Goal: Task Accomplishment & Management: Complete application form

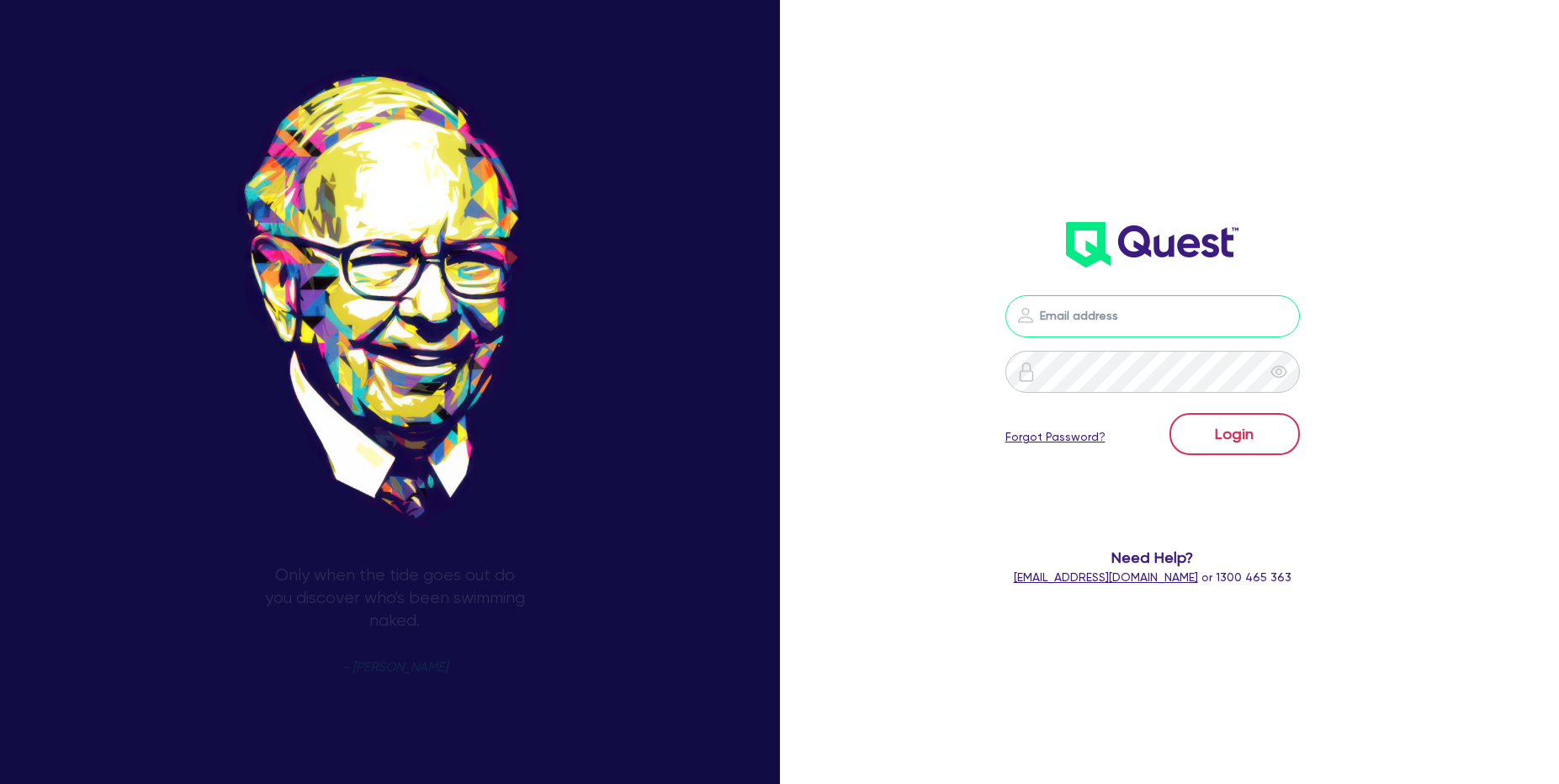
type input "roderick.mauricio@quest.finance"
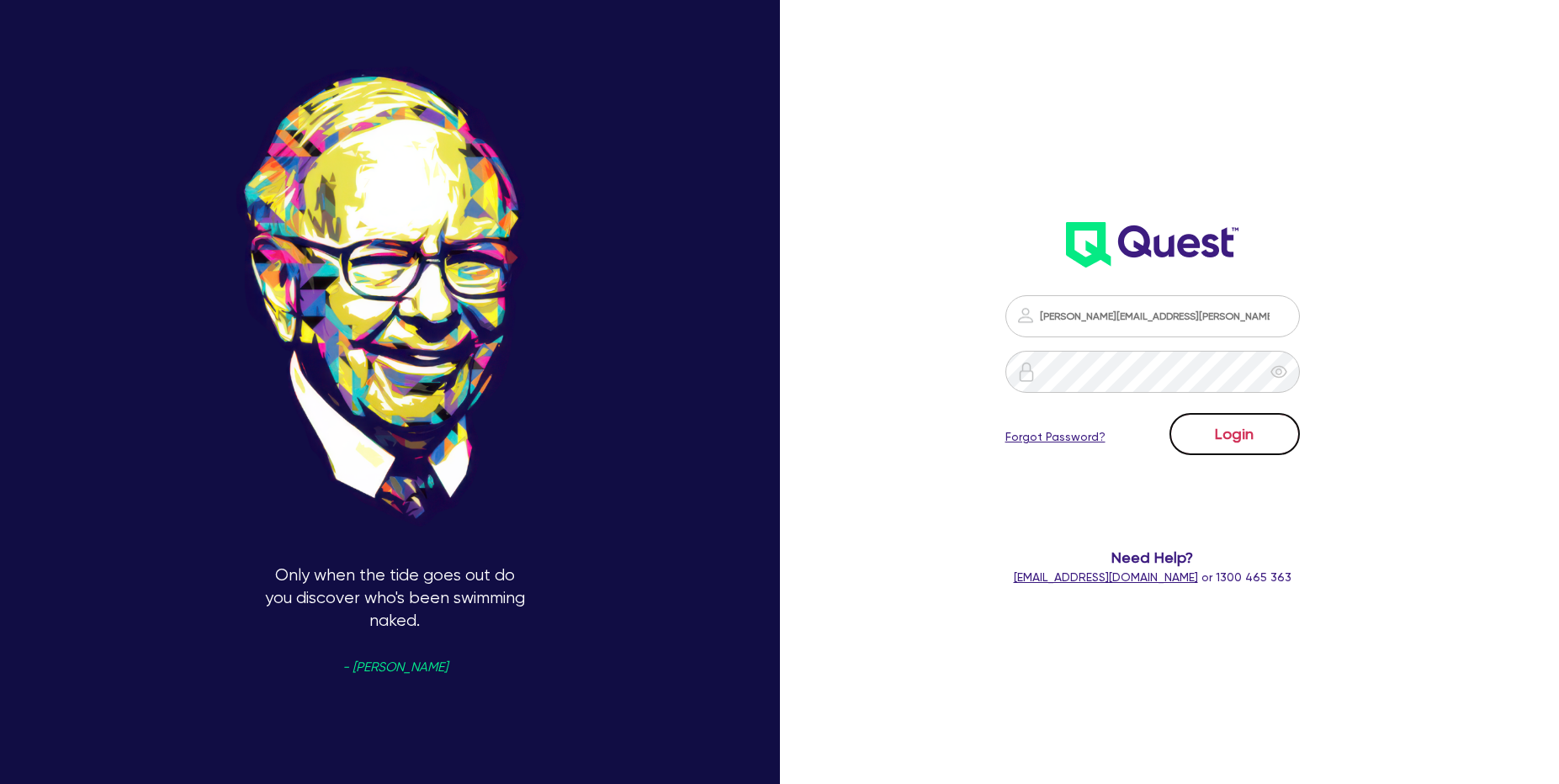
click at [1220, 420] on button "Login" at bounding box center [1235, 434] width 131 height 42
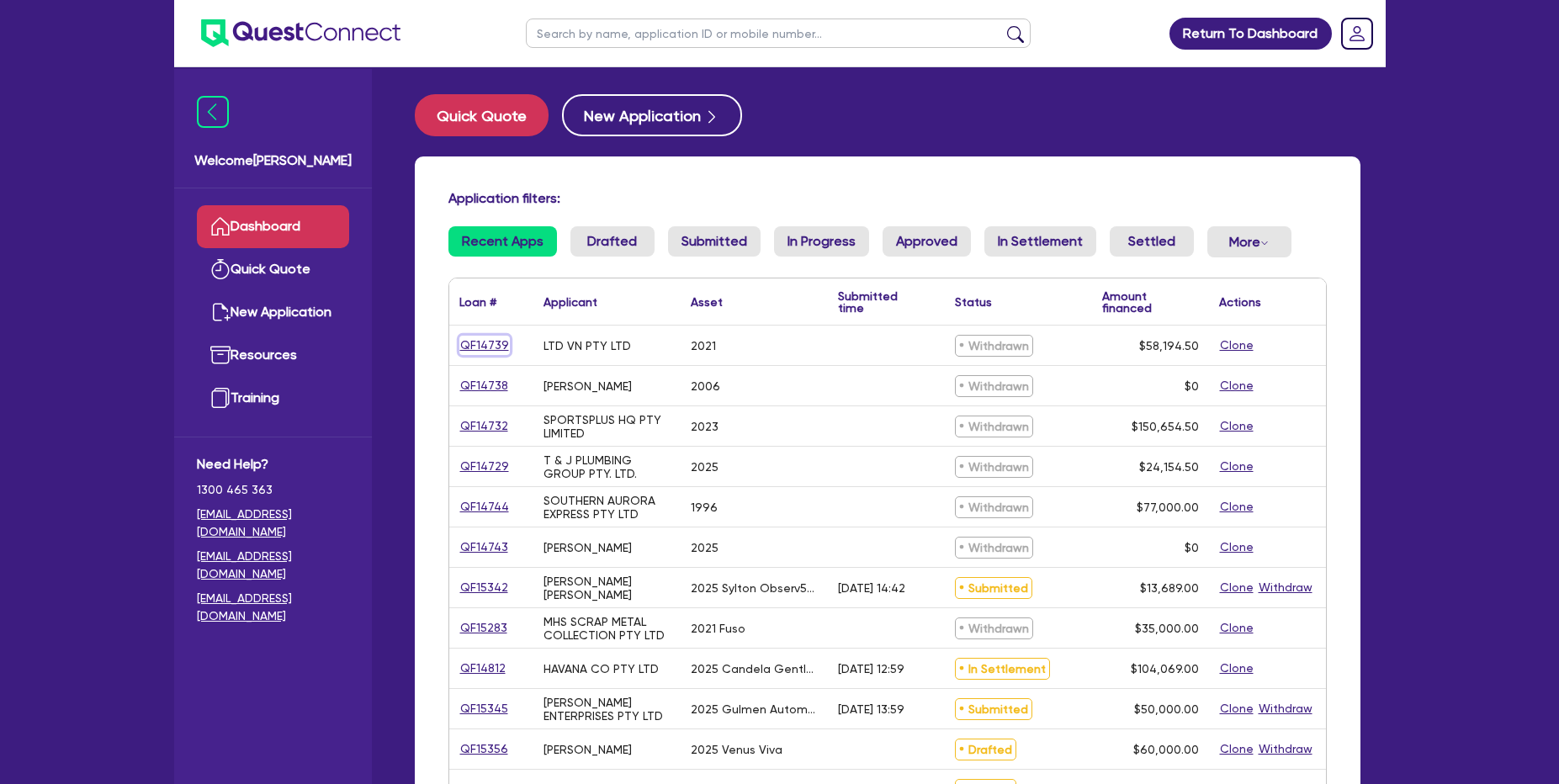
click at [493, 354] on link "QF14739" at bounding box center [484, 345] width 50 height 19
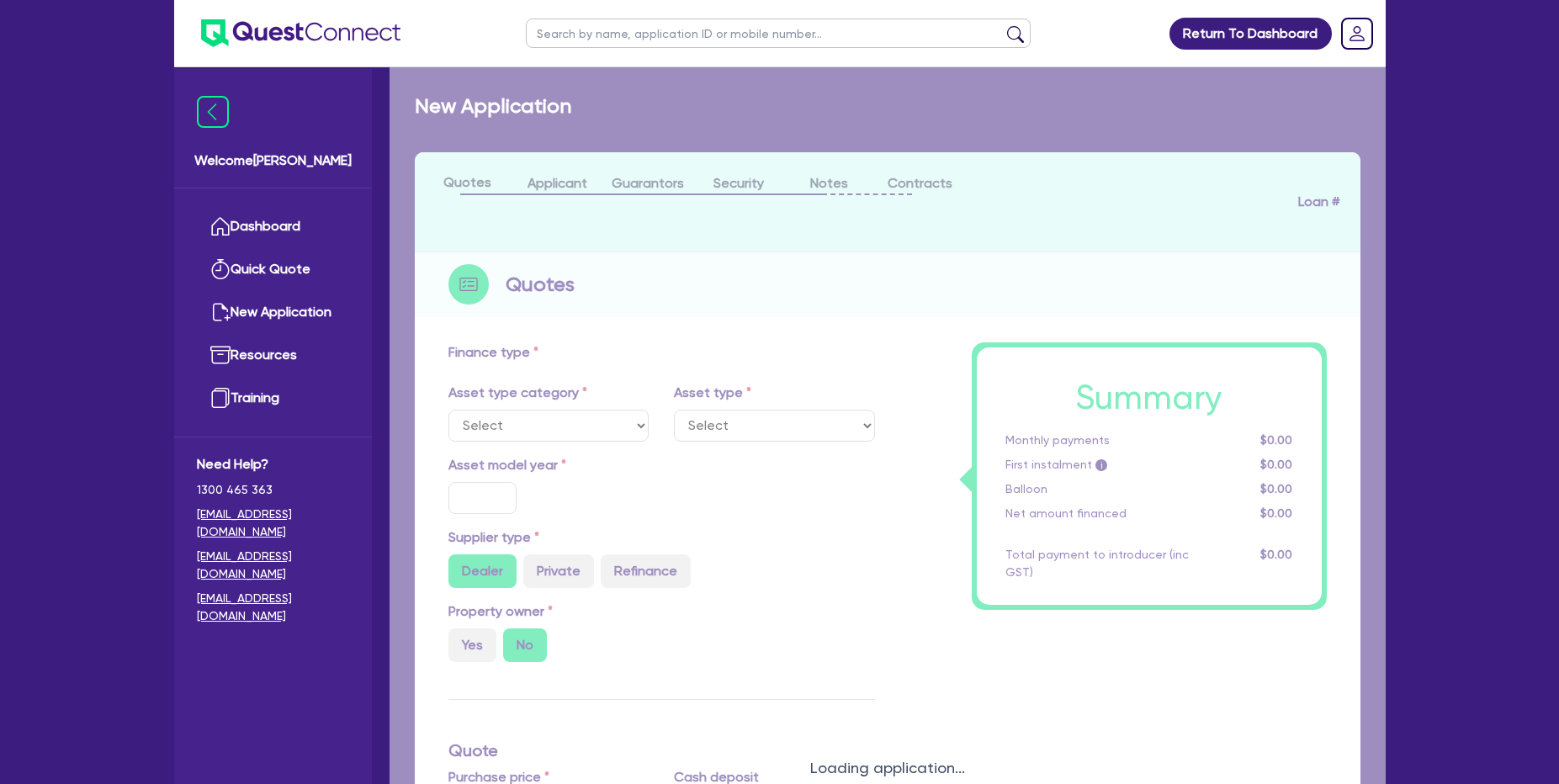
select select "CARS_AND_LIGHT_TRUCKS"
type input "2021"
radio input "true"
type input "56,000"
type input "35"
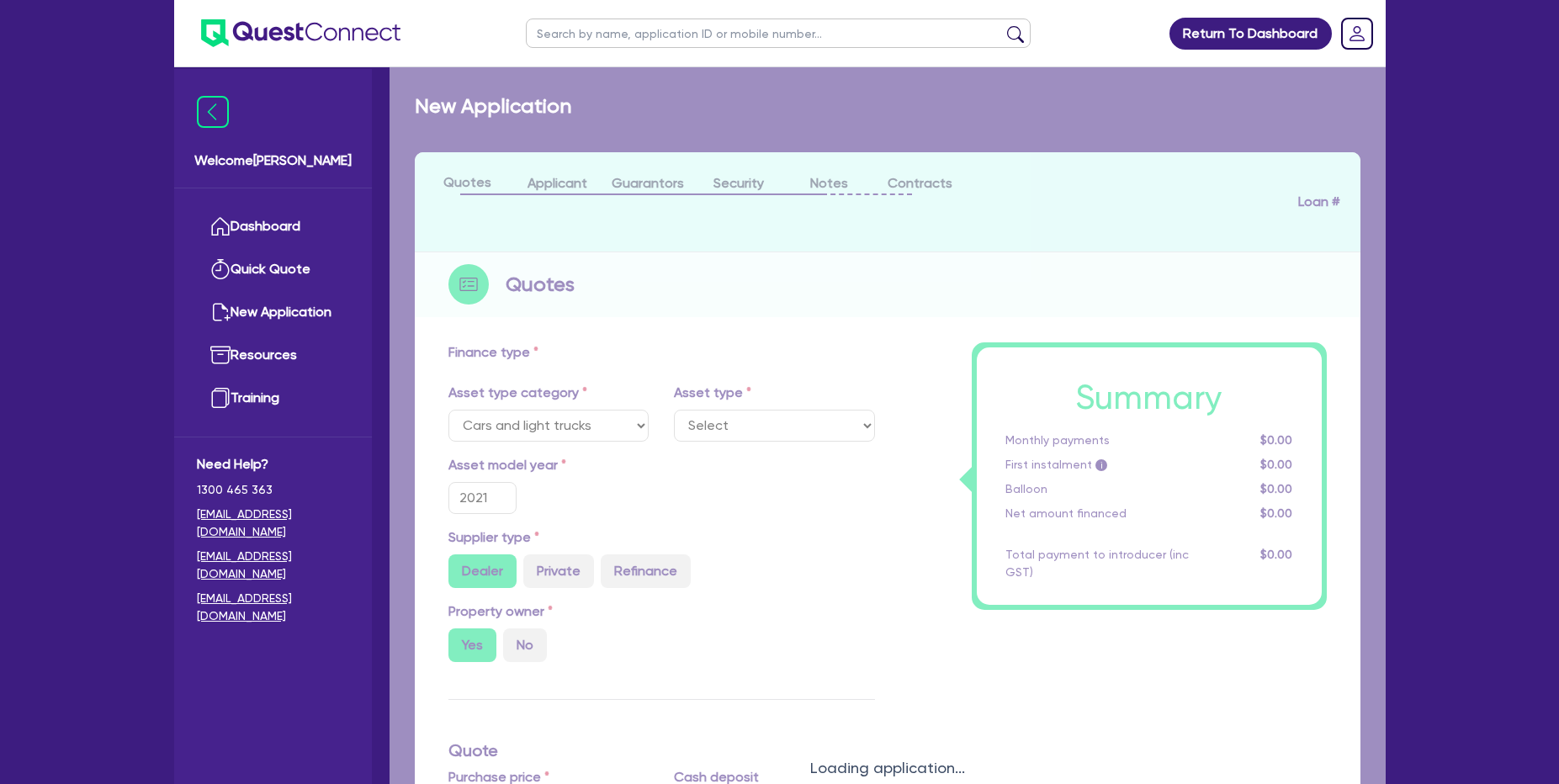
type input "19,600"
type input "2"
type input "1,163.89"
type input "7.99"
type input "1,400"
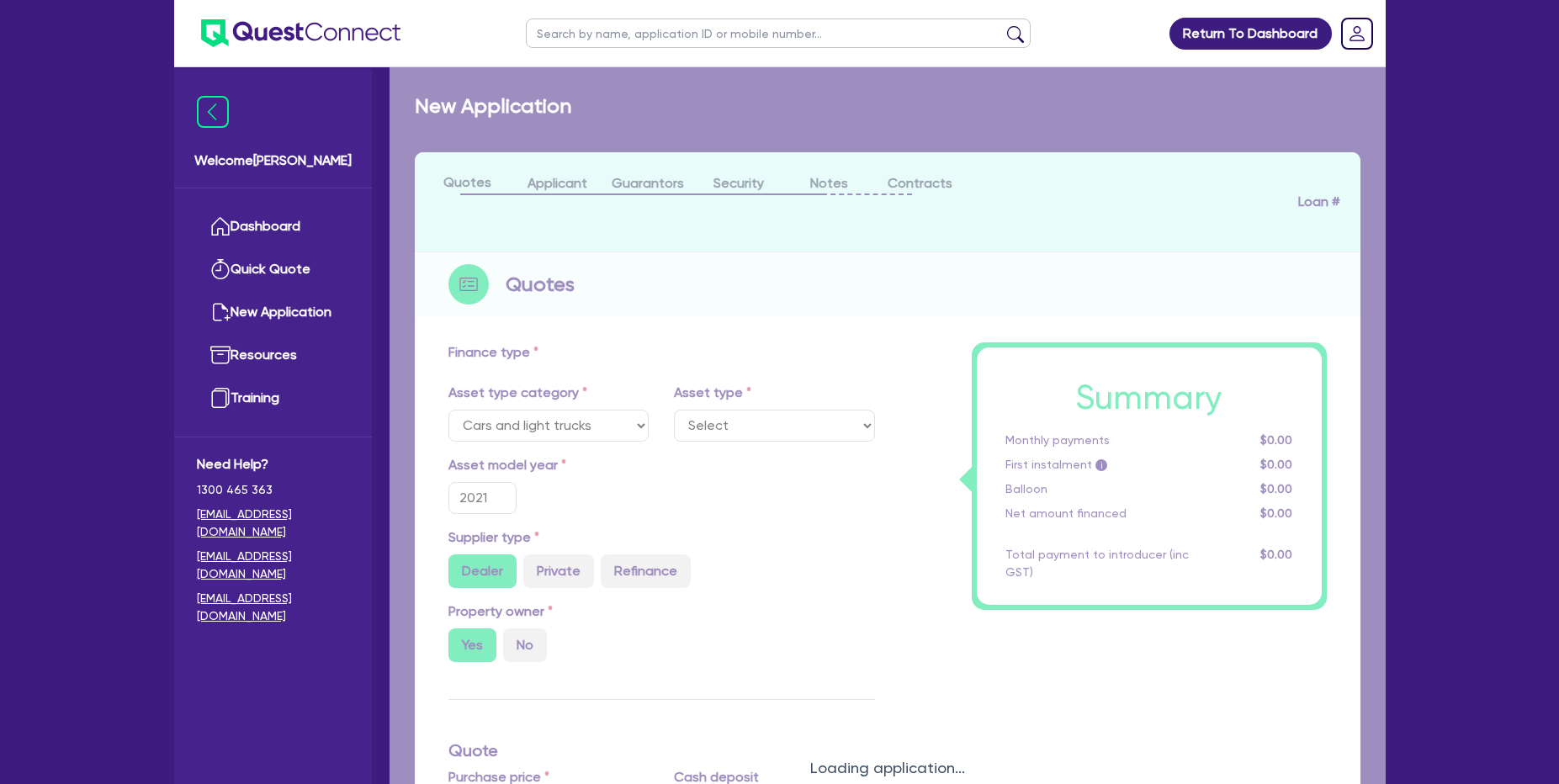
select select "PASSENGER_VEHICLES"
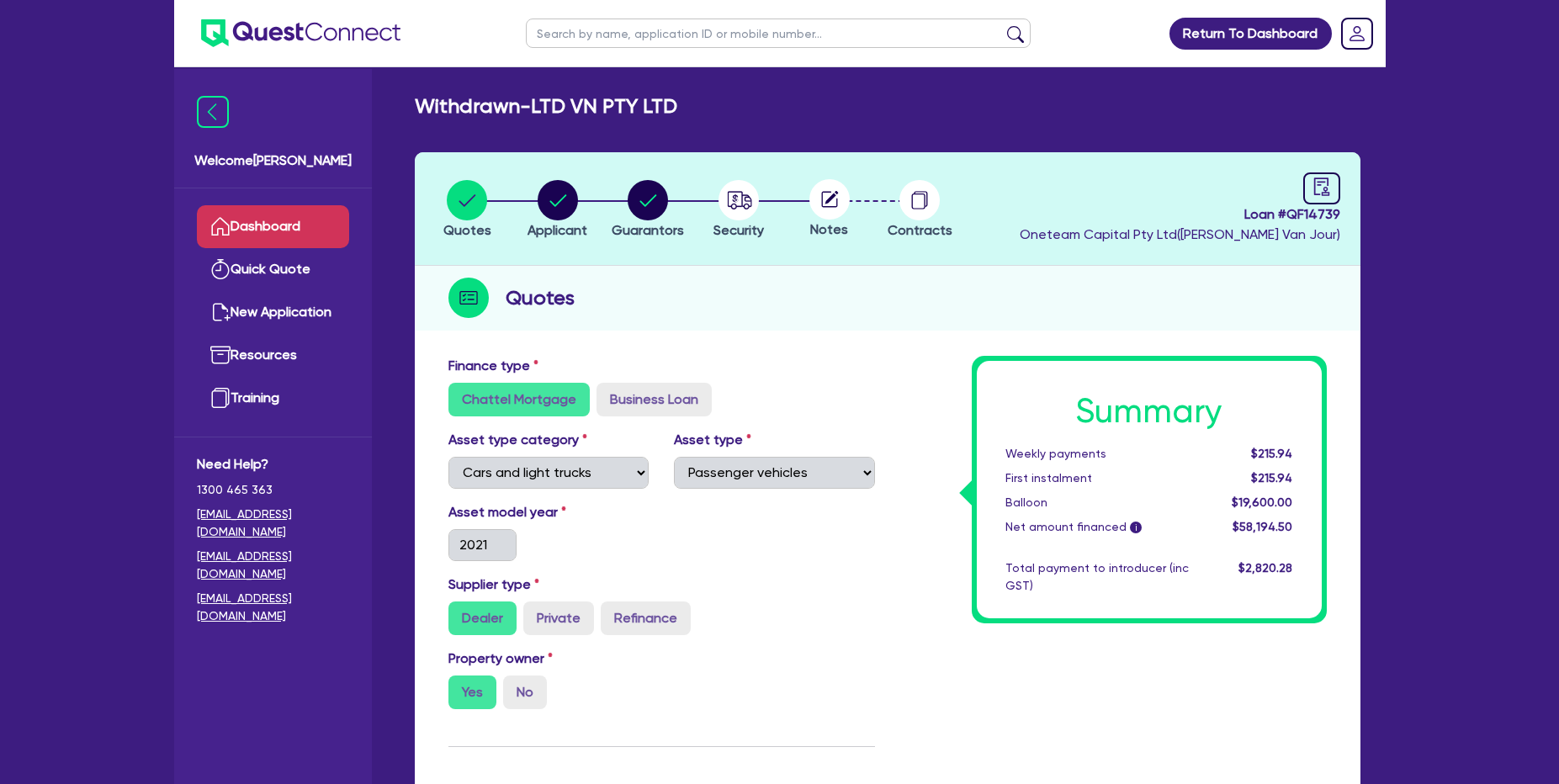
click at [304, 220] on link "Dashboard" at bounding box center [273, 227] width 153 height 43
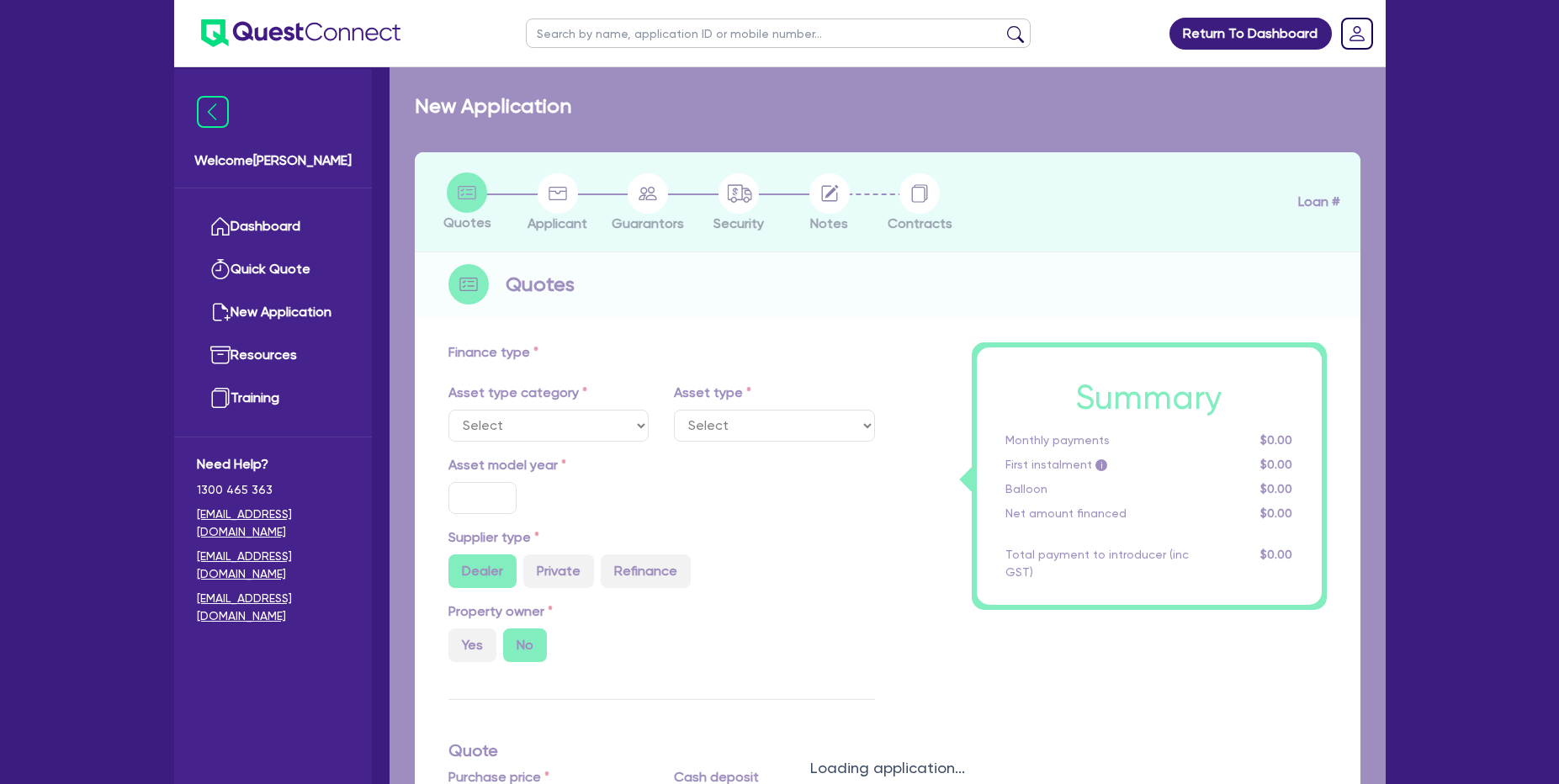
select select "PRIMARY_ASSETS"
type input "2006"
radio input "false"
radio input "true"
type input "77,000"
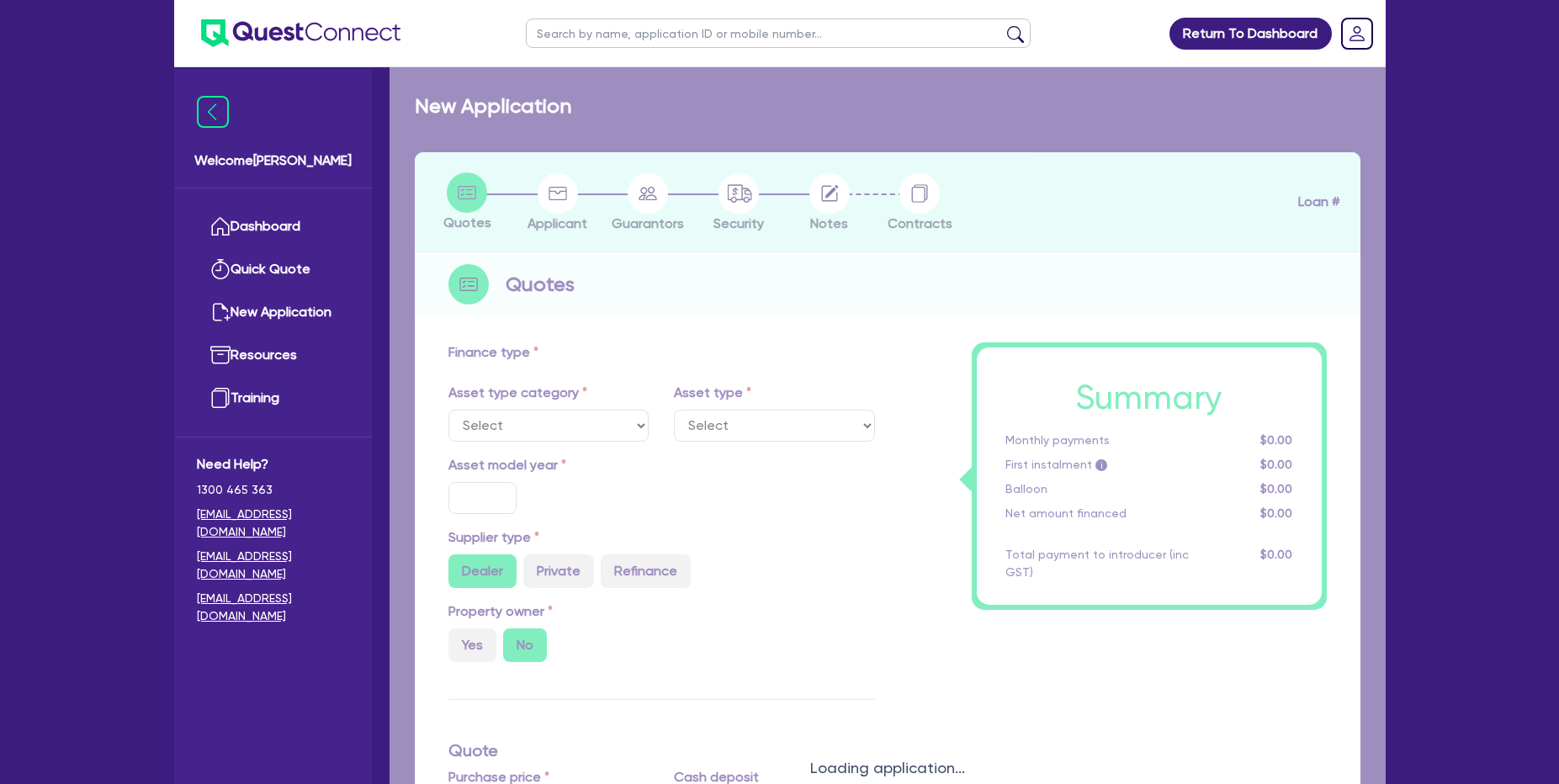
type input "32,000"
type input "13"
type input "1,490"
select select "HEAVY_TRUCKS"
select select "TERTIARY_ASSETS"
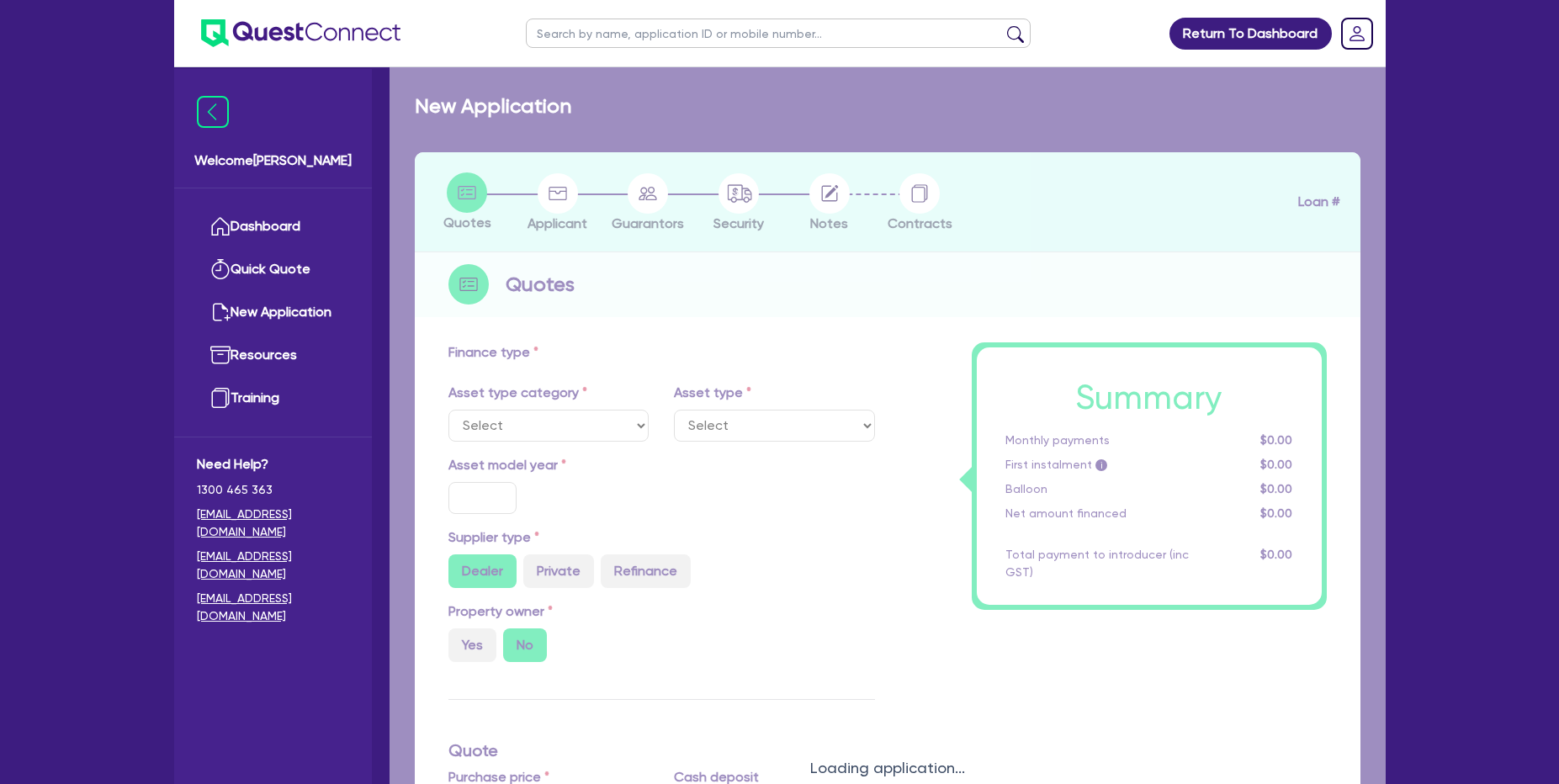
type input "2025"
type input "60,000"
type input "8"
select select "BEAUTY_EQUIPMENT"
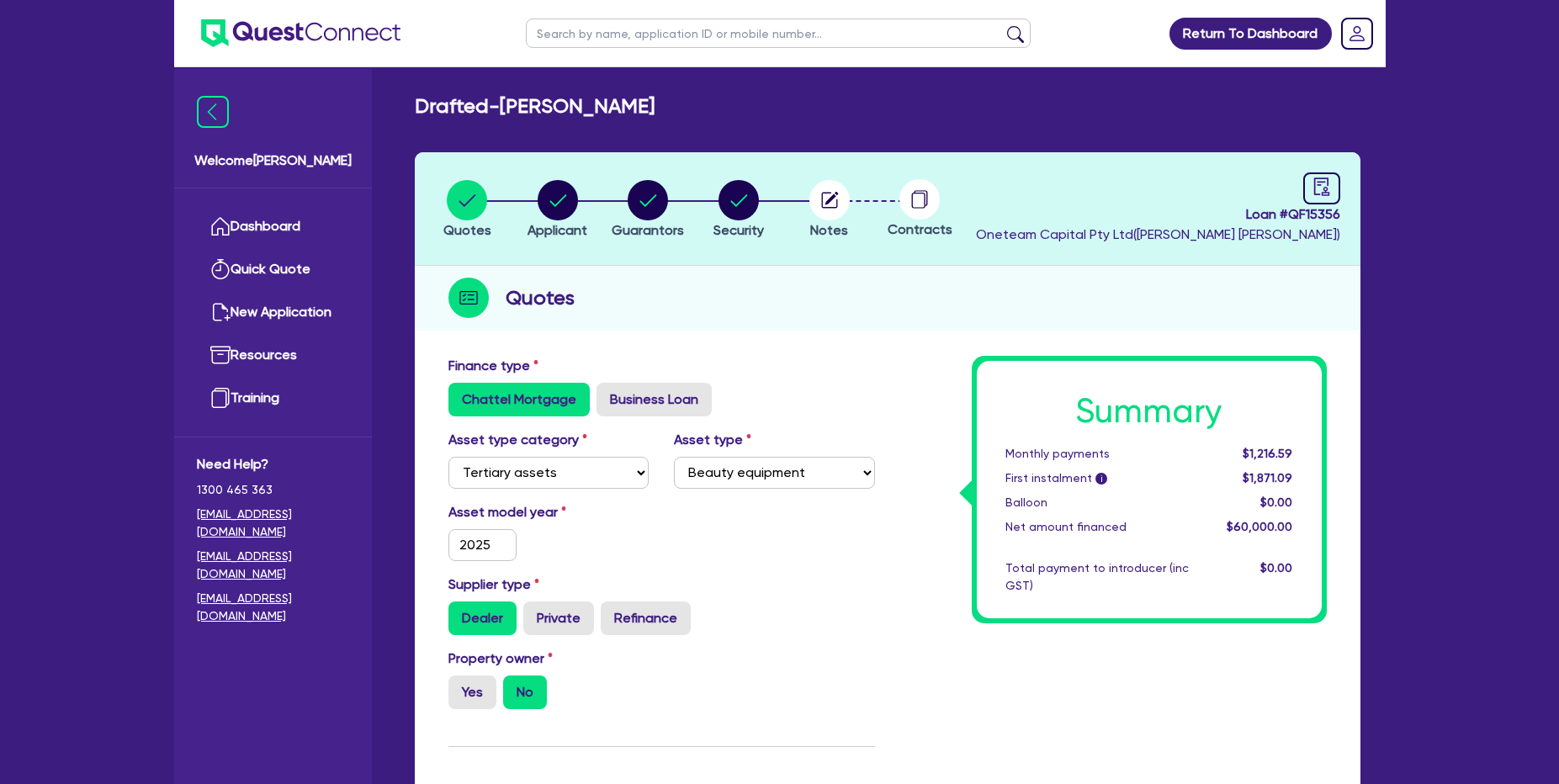
click at [523, 214] on li "Applicant" at bounding box center [558, 209] width 91 height 59
click at [564, 209] on circle "button" at bounding box center [558, 200] width 41 height 41
select select "SOLE_TRADER"
select select "HEALTH_BEAUTY"
select select "HAIR_BEAUTY_SALONS"
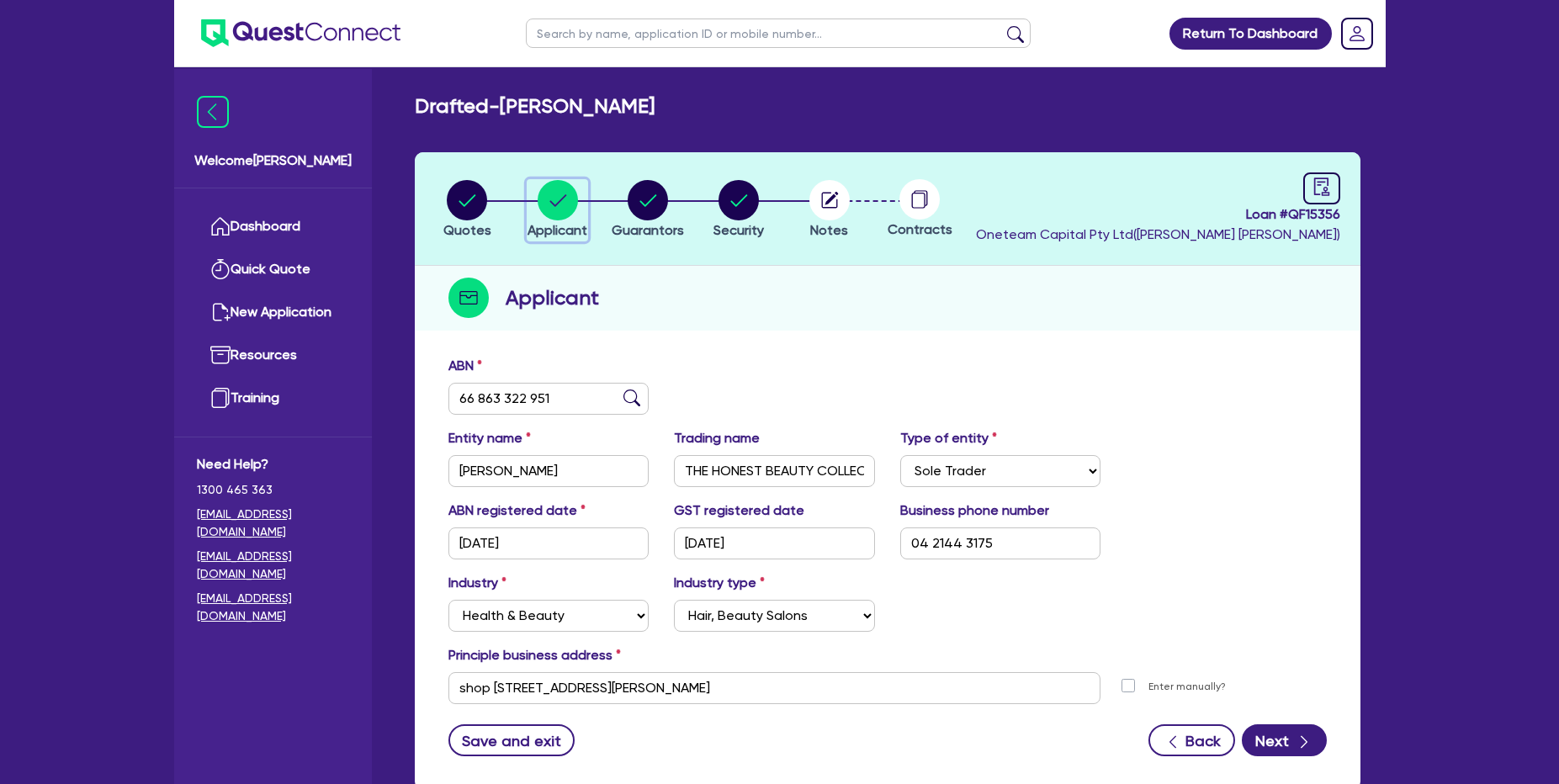
scroll to position [108, 0]
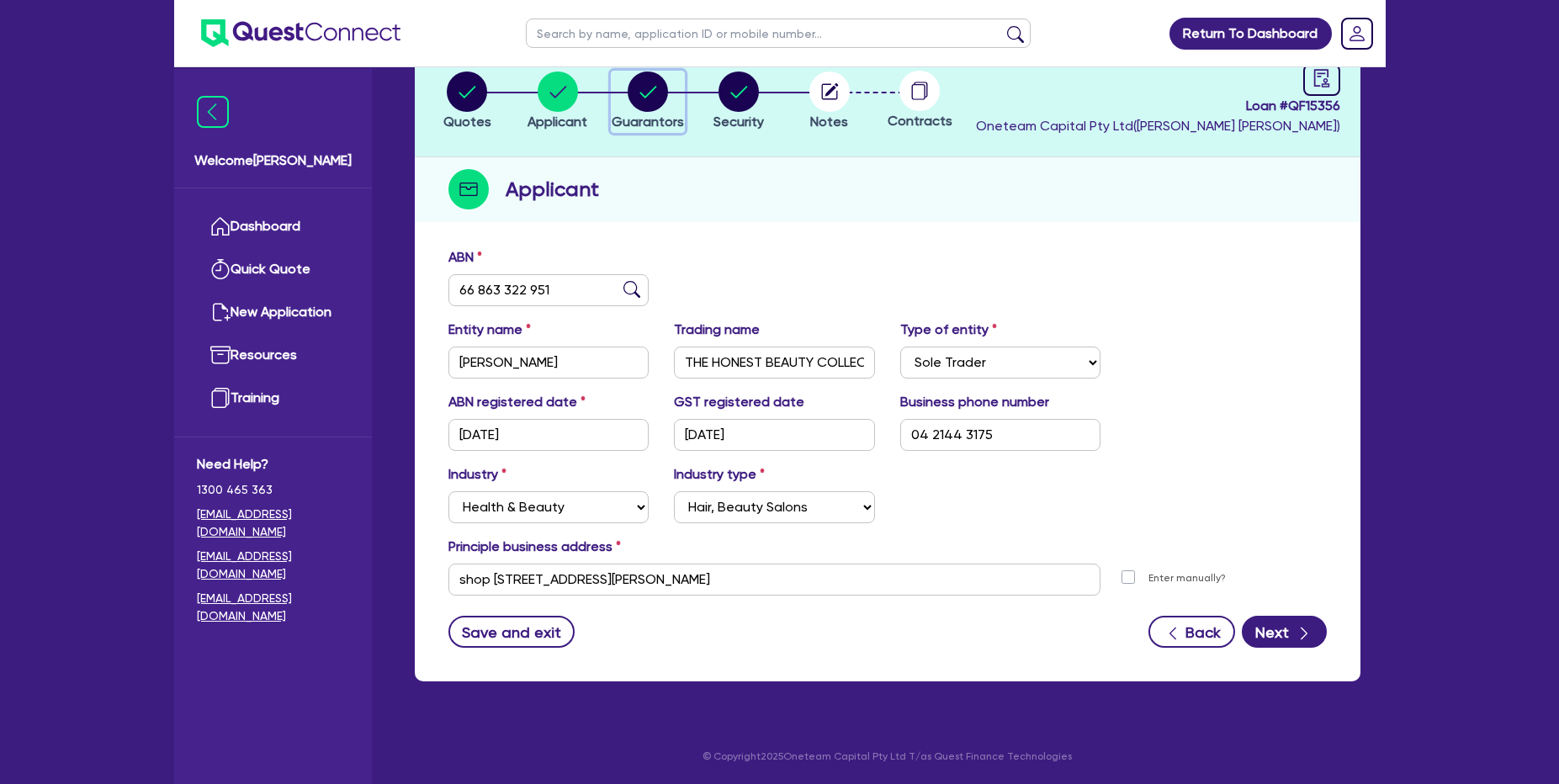
click at [653, 105] on circle "button" at bounding box center [648, 91] width 41 height 41
select select "MRS"
select select "[GEOGRAPHIC_DATA]"
select select "SINGLE"
select select "CASH"
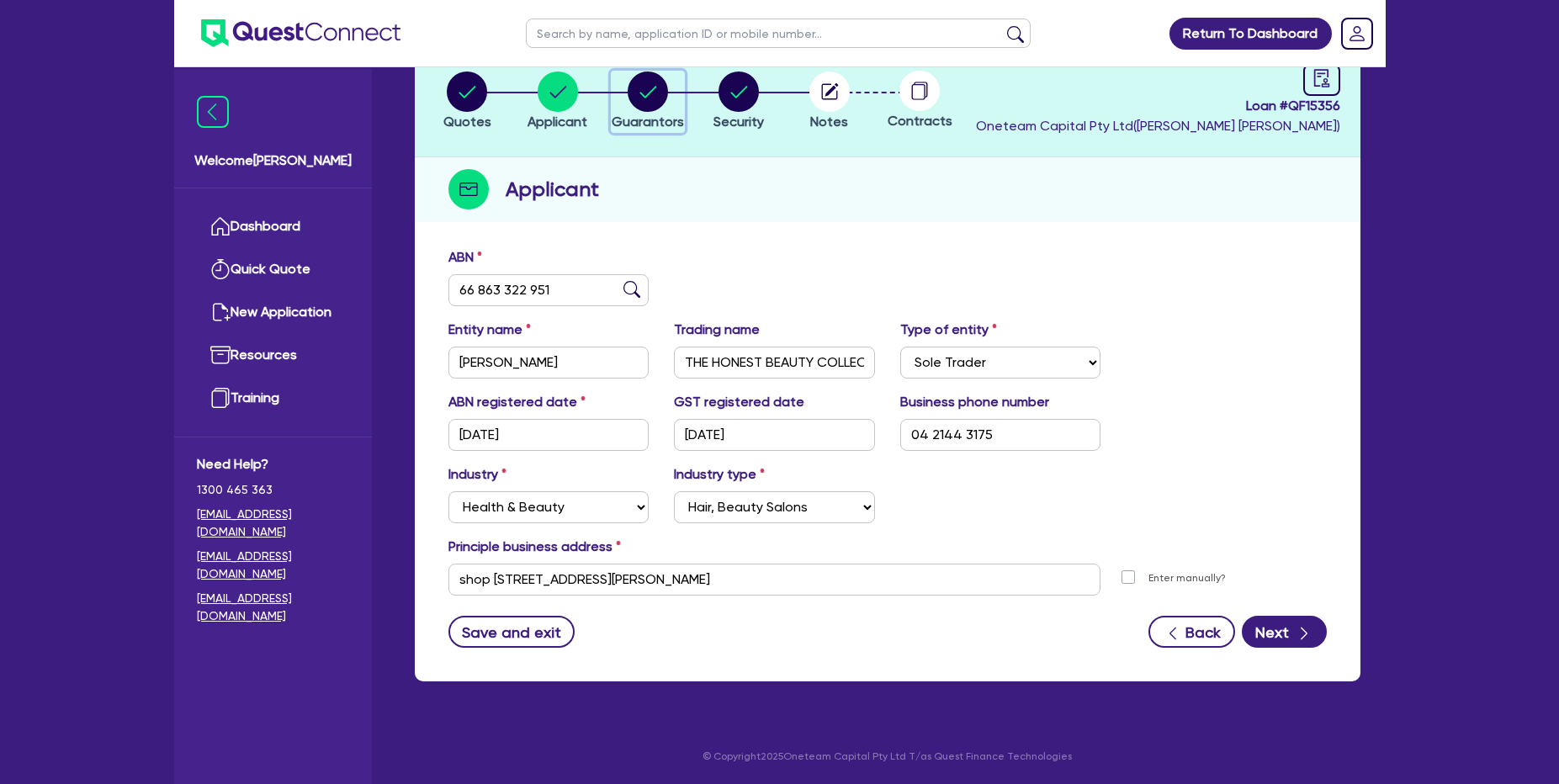
select select "OTHER"
select select "HOUSEHOLD_PERSONAL"
select select "CREDIT_CARD"
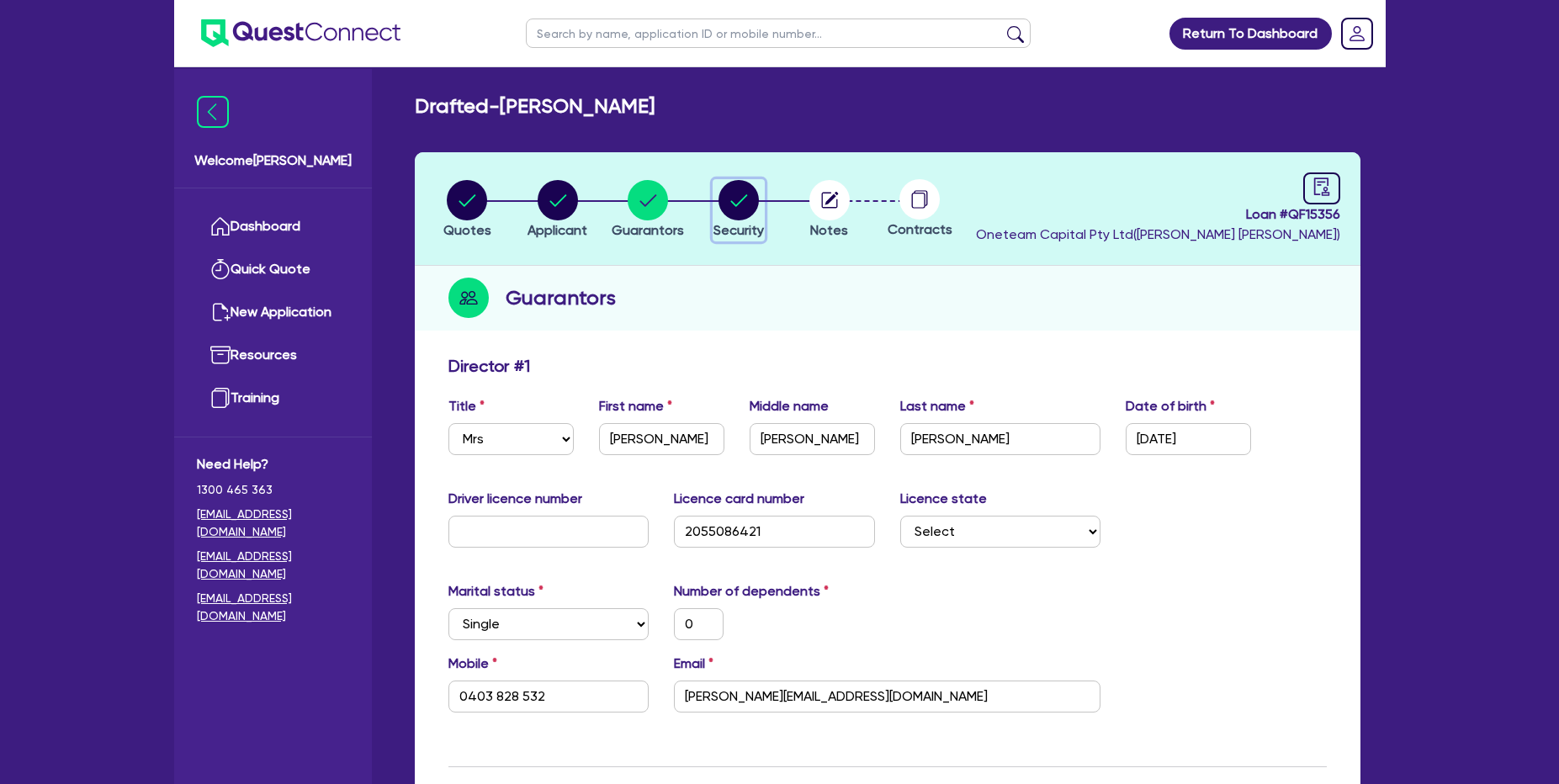
click at [747, 187] on circle "button" at bounding box center [739, 200] width 41 height 41
select select "TERTIARY_ASSETS"
select select "BEAUTY_EQUIPMENT"
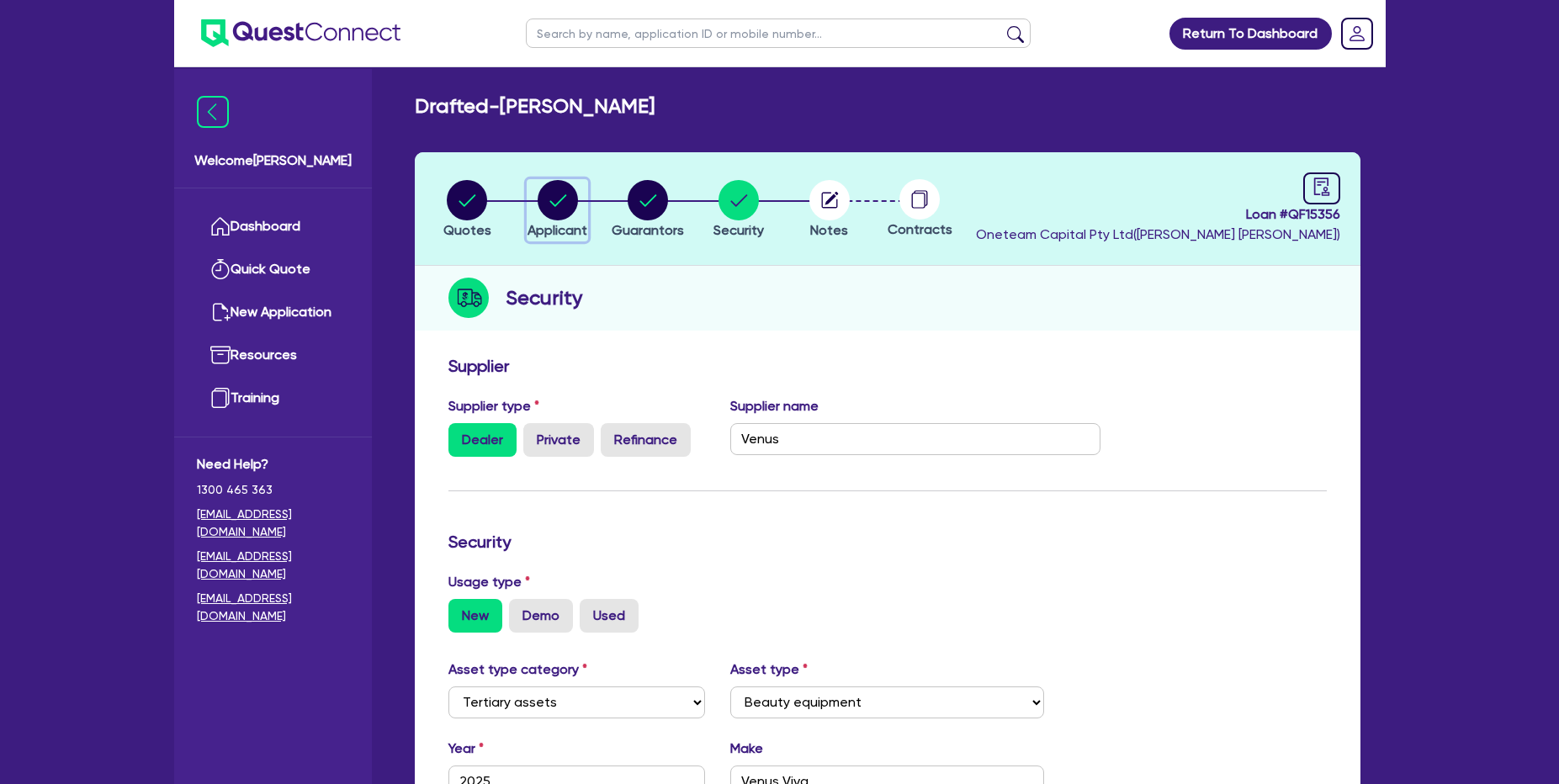
click at [560, 184] on circle "button" at bounding box center [558, 200] width 41 height 41
select select "SOLE_TRADER"
select select "HEALTH_BEAUTY"
select select "HAIR_BEAUTY_SALONS"
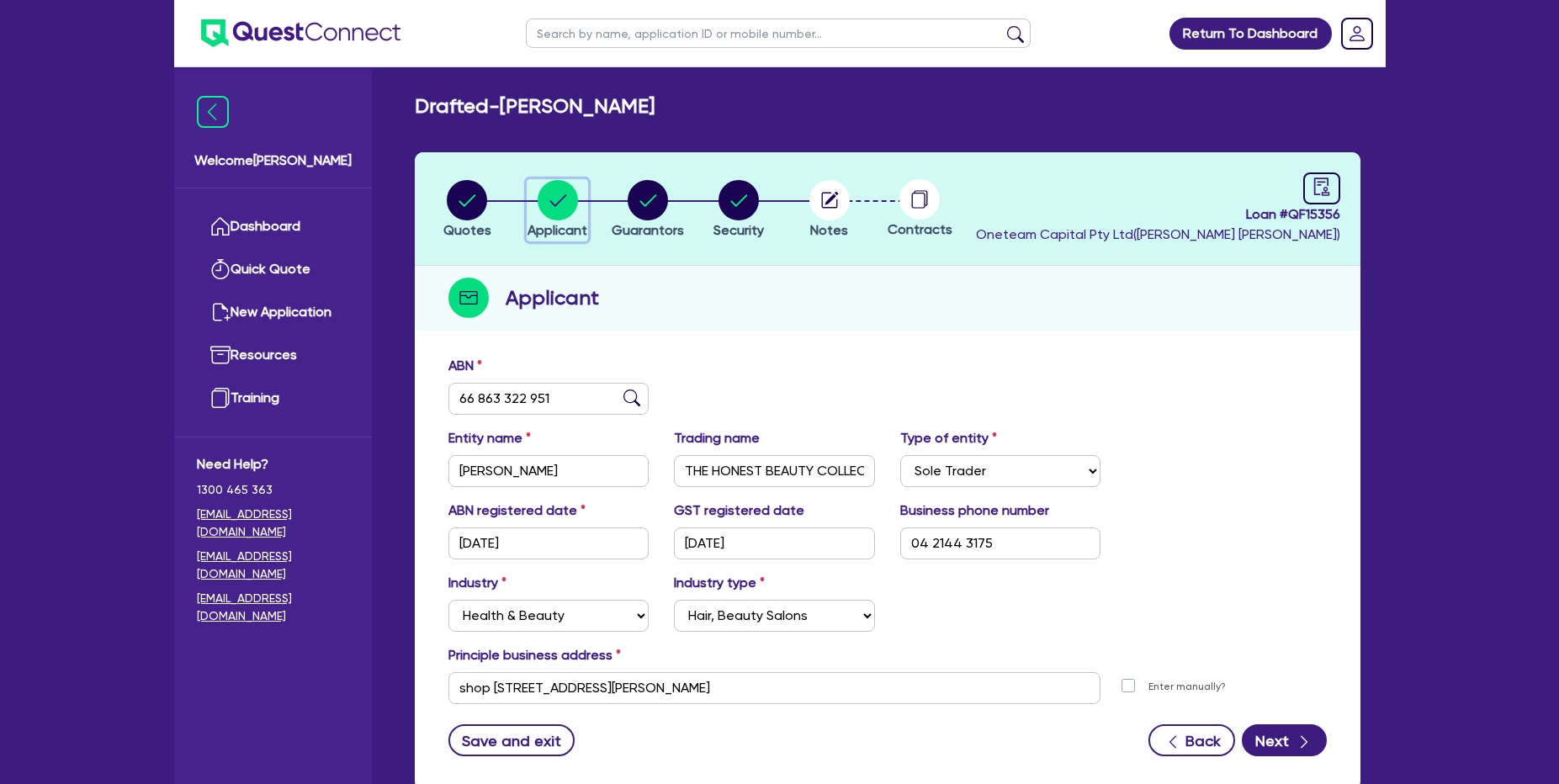
scroll to position [108, 0]
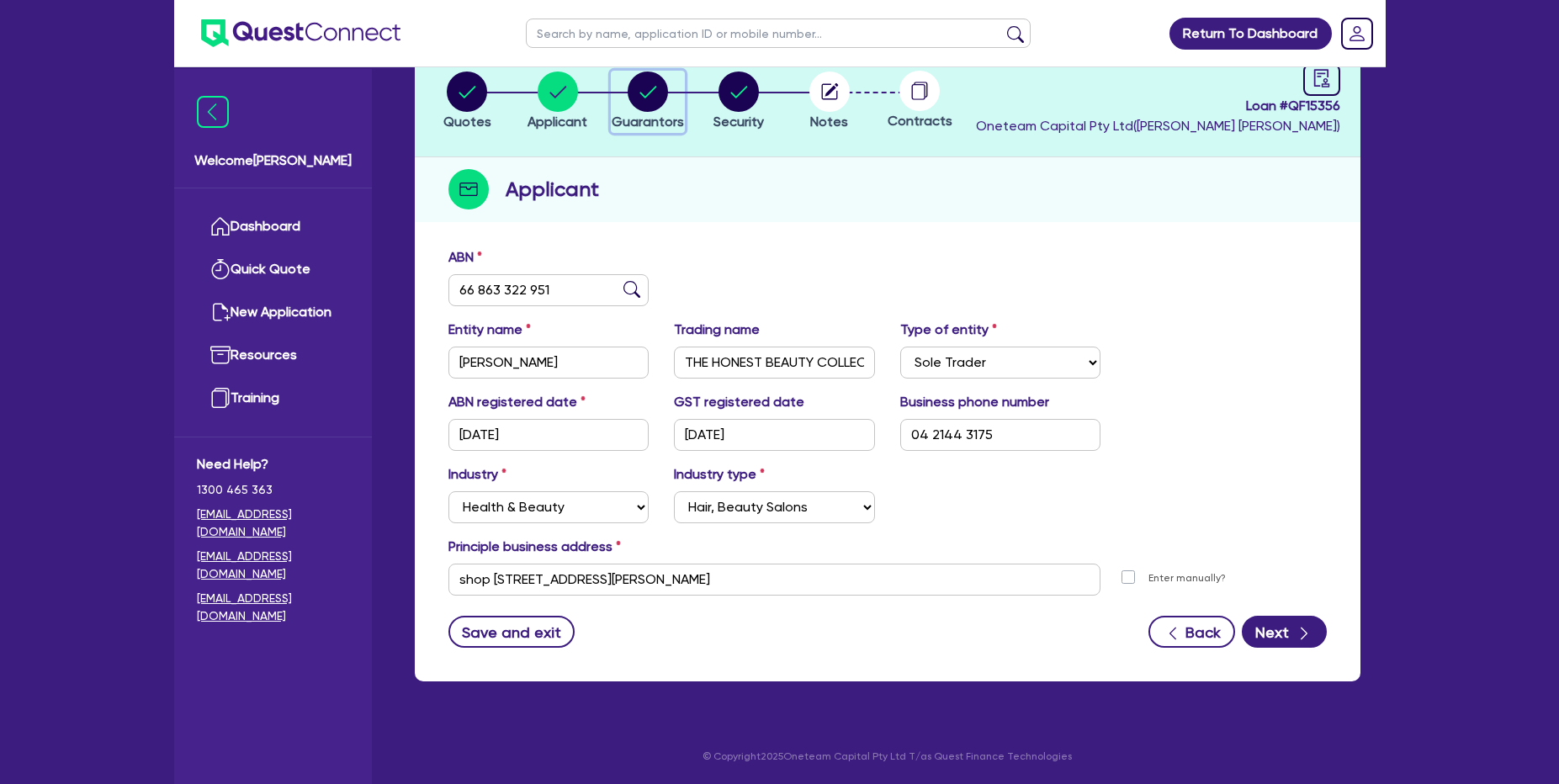
click at [648, 116] on span "Guarantors" at bounding box center [648, 121] width 72 height 16
select select "MRS"
select select "[GEOGRAPHIC_DATA]"
select select "SINGLE"
select select "CASH"
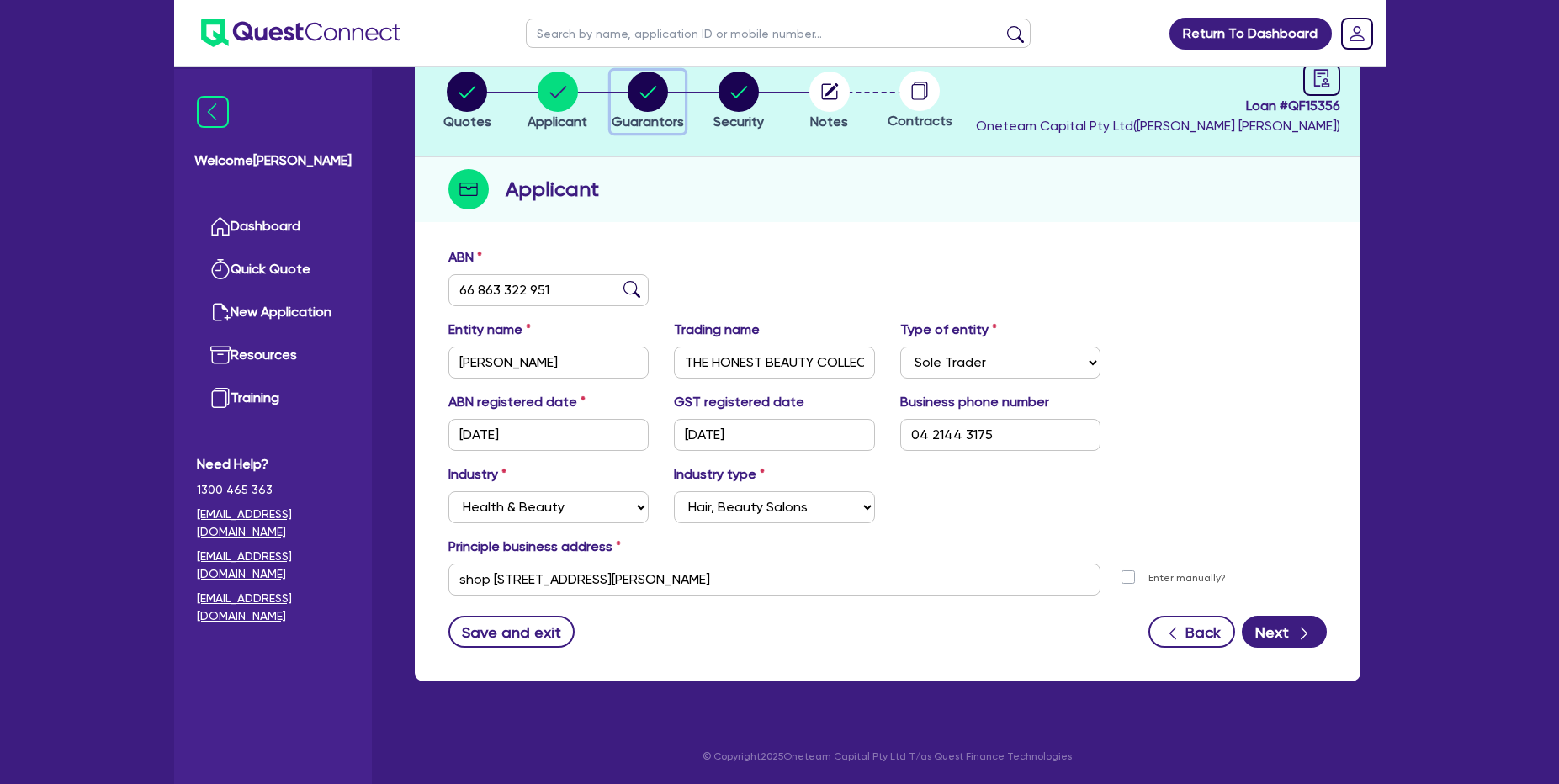
select select "OTHER"
select select "HOUSEHOLD_PERSONAL"
select select "CREDIT_CARD"
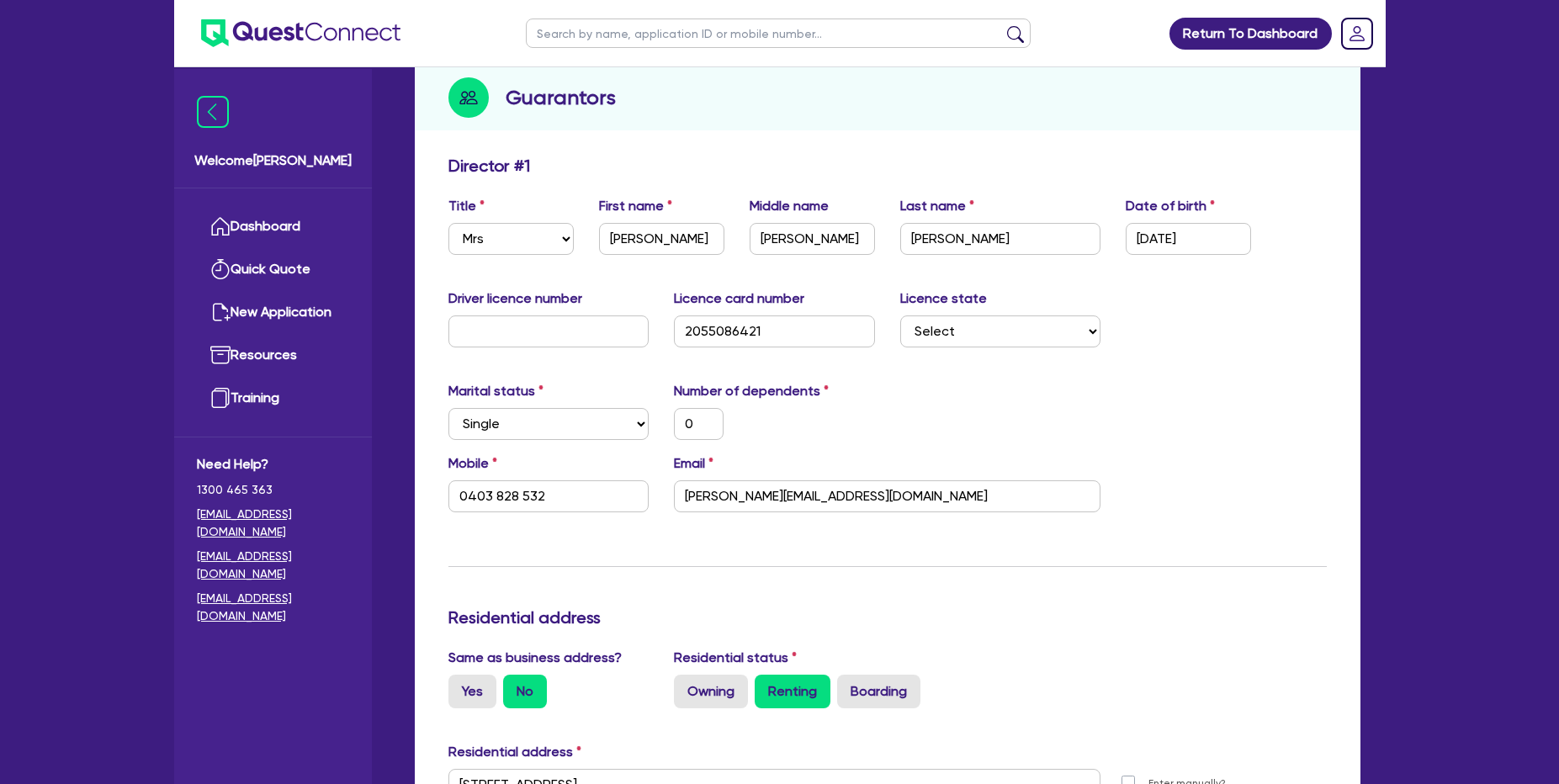
scroll to position [198, 0]
